Goal: Transaction & Acquisition: Purchase product/service

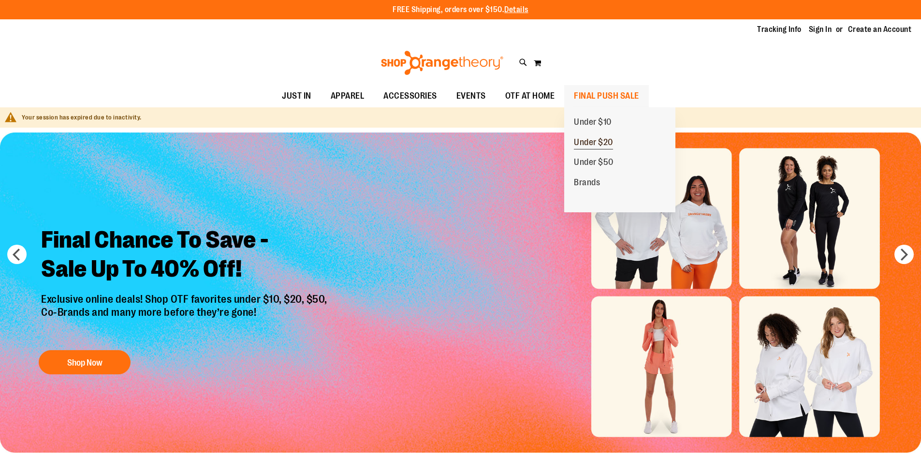
type input "**********"
click at [594, 140] on span "Under $20" at bounding box center [593, 143] width 39 height 12
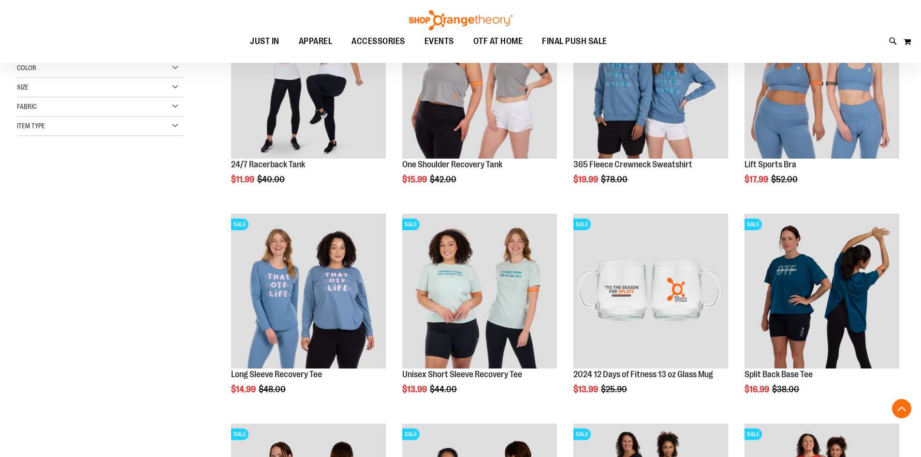
scroll to position [290, 0]
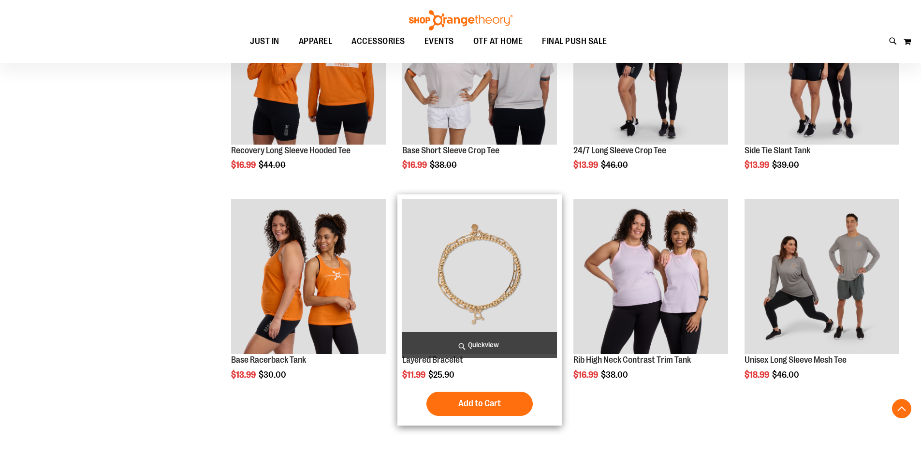
scroll to position [628, 0]
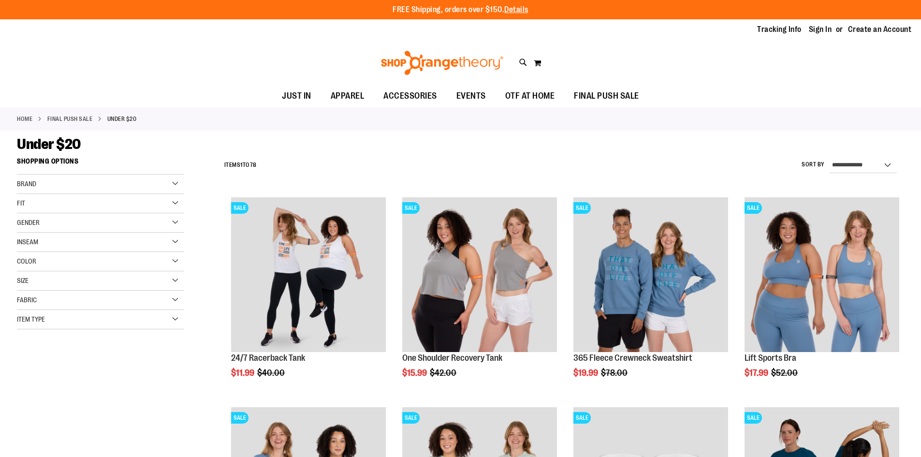
type input "**********"
click at [29, 303] on span "Fabric" at bounding box center [27, 300] width 20 height 8
click at [33, 301] on span "Fabric" at bounding box center [27, 300] width 20 height 8
click at [66, 185] on div "Brand" at bounding box center [100, 184] width 167 height 19
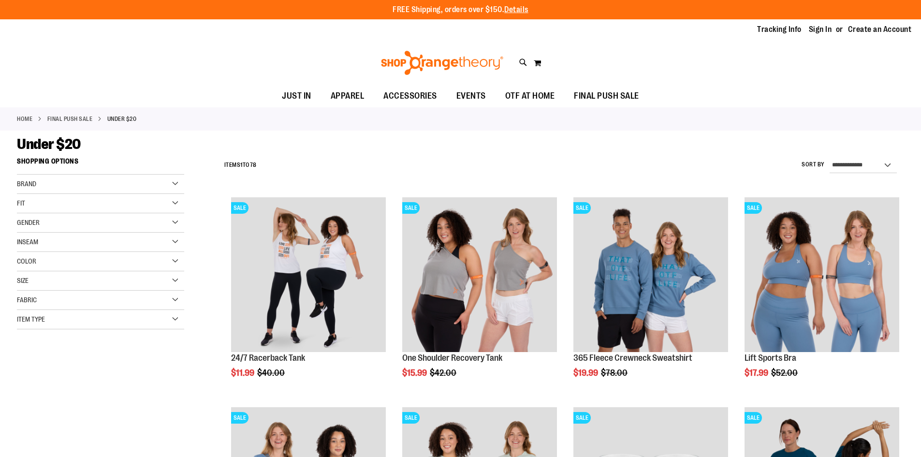
click at [83, 325] on div "Item Type" at bounding box center [100, 319] width 167 height 19
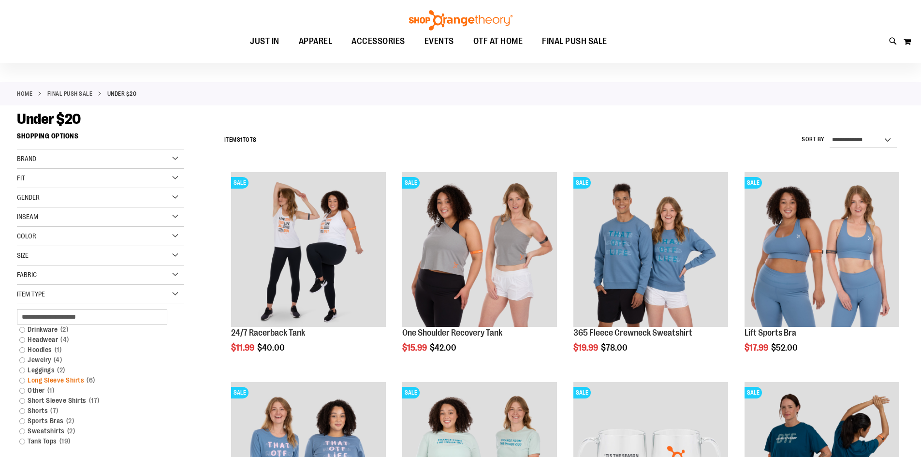
scroll to position [48, 0]
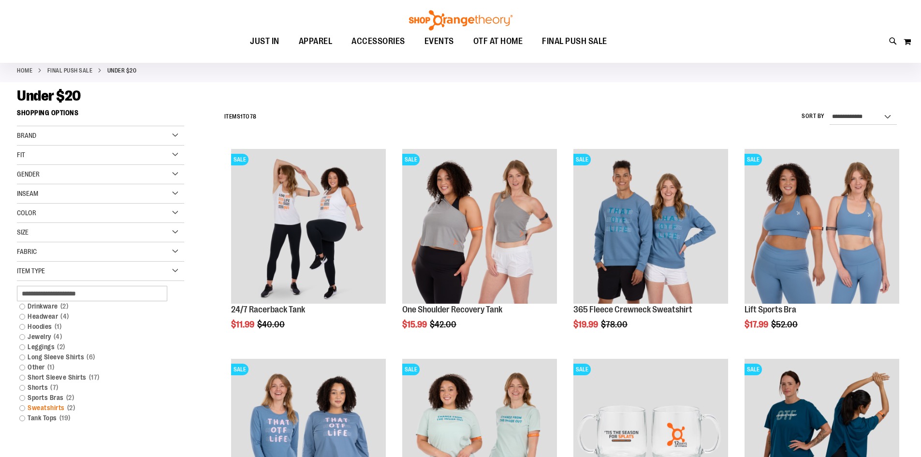
click at [26, 409] on link "Sweatshirts 2 items" at bounding box center [95, 408] width 160 height 10
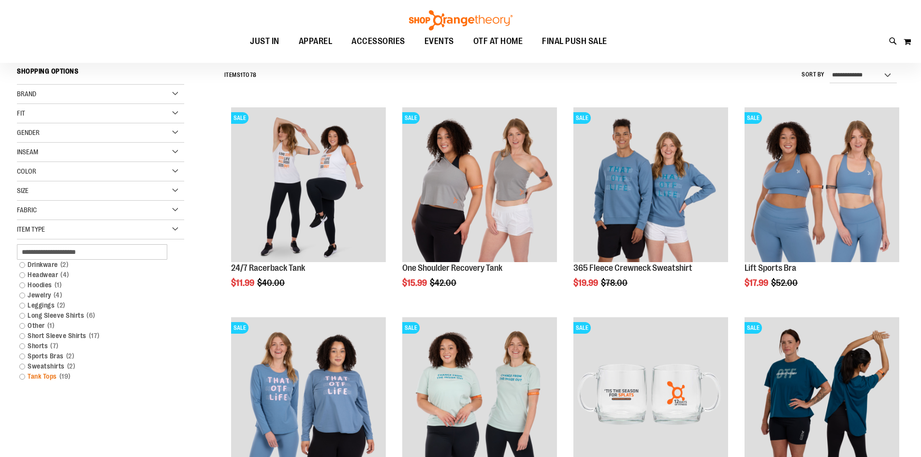
scroll to position [90, 0]
click at [55, 367] on link "Sweatshirts 2 items" at bounding box center [95, 366] width 160 height 10
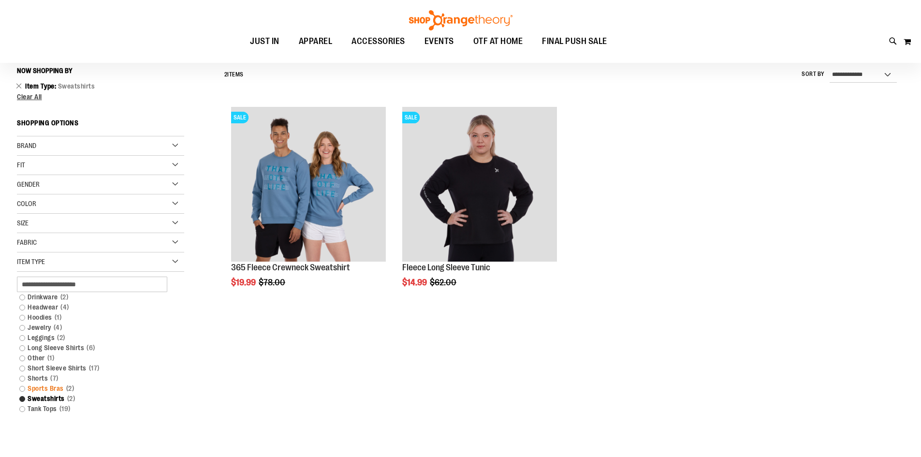
click at [57, 390] on link "Sports Bras 2 items" at bounding box center [95, 388] width 160 height 10
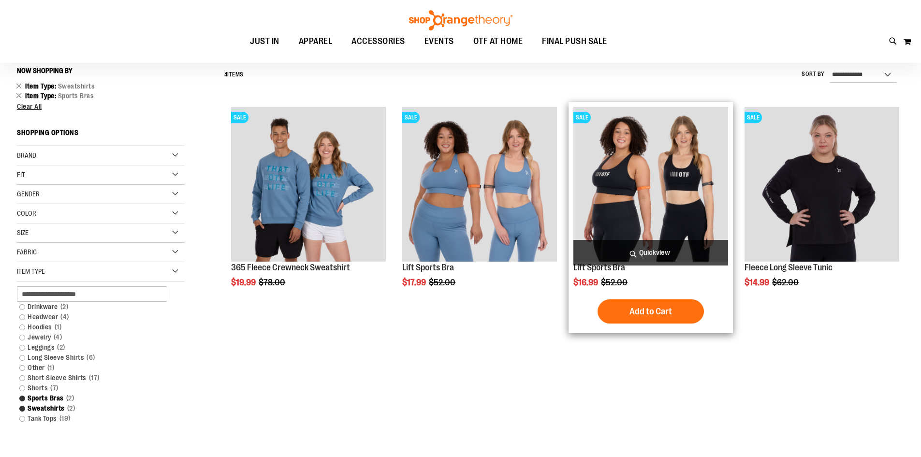
click at [648, 198] on img "product" at bounding box center [650, 184] width 155 height 155
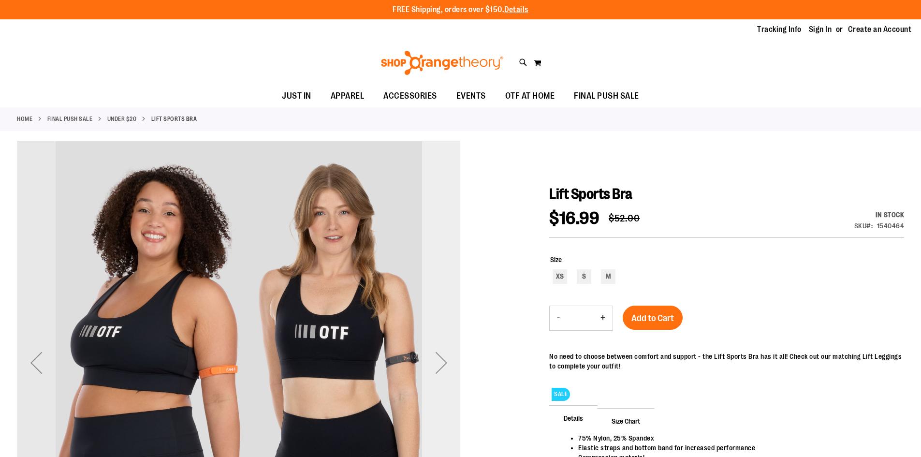
click at [444, 360] on div "Next" at bounding box center [441, 362] width 39 height 39
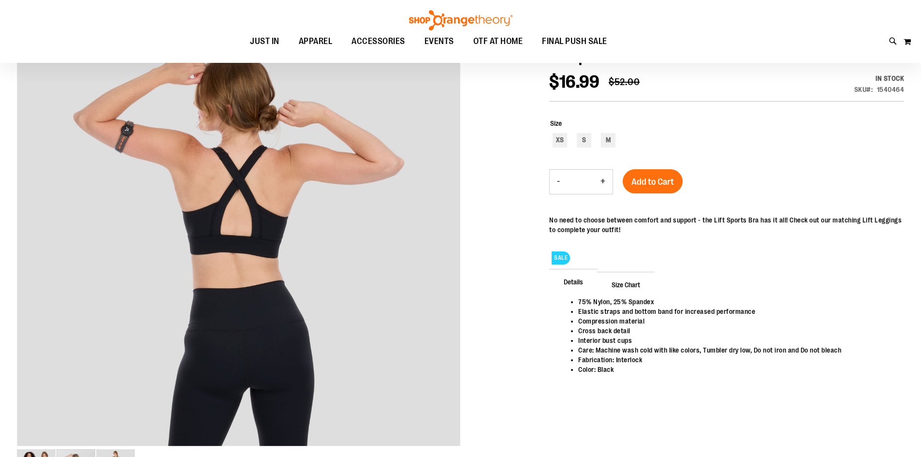
scroll to position [145, 0]
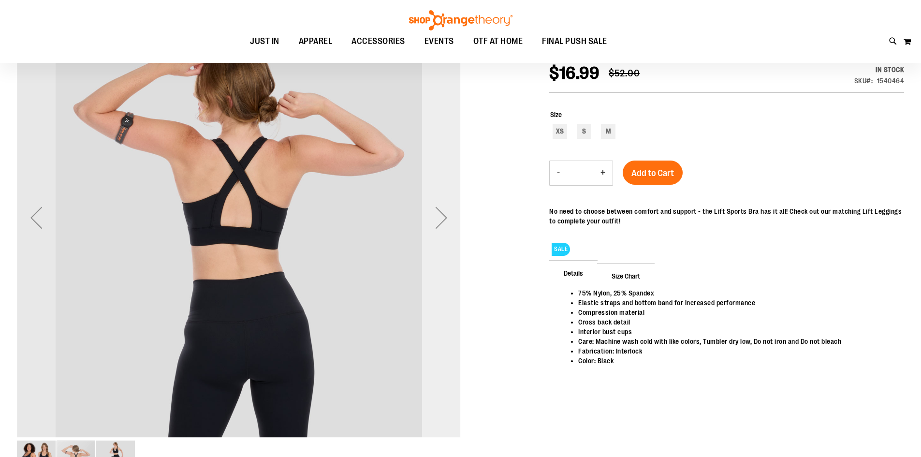
click at [456, 267] on div "Next" at bounding box center [441, 218] width 39 height 444
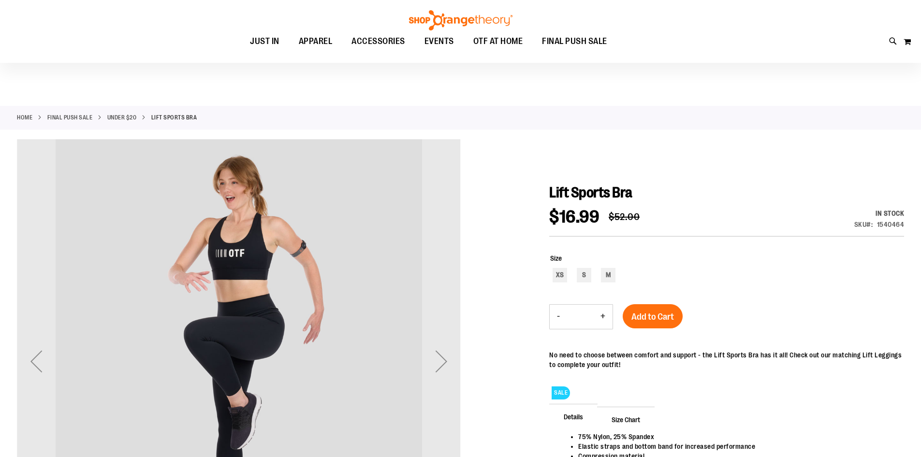
scroll to position [0, 0]
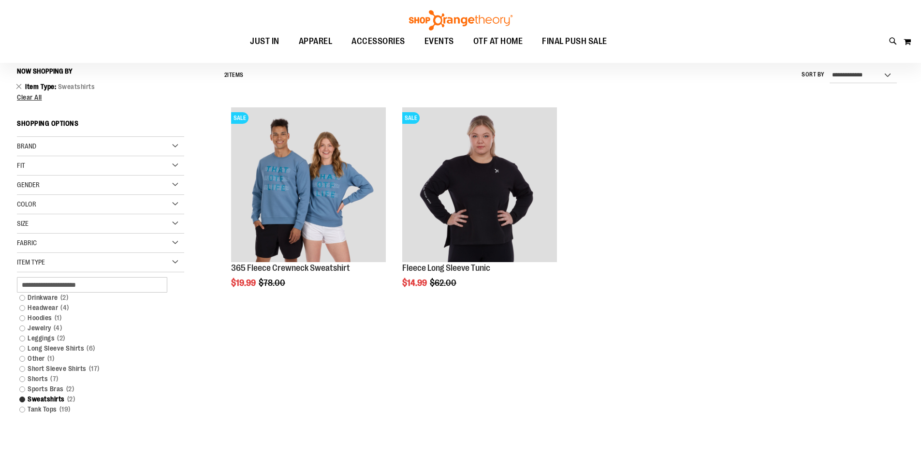
scroll to position [89, 0]
